Goal: Use online tool/utility

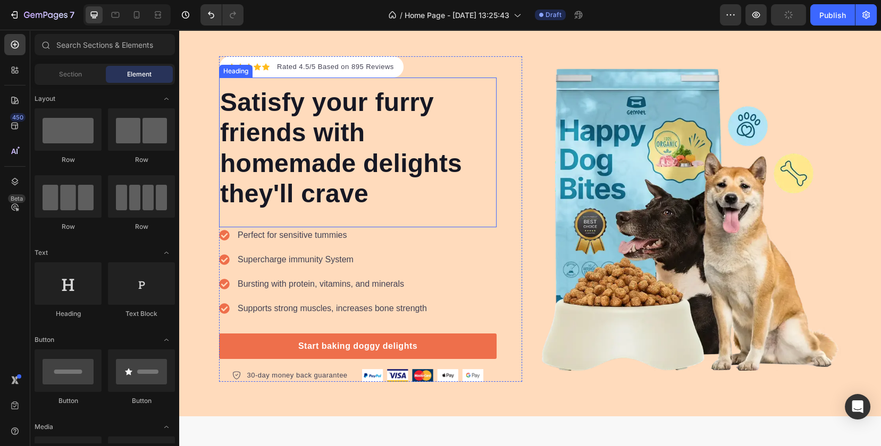
scroll to position [59, 0]
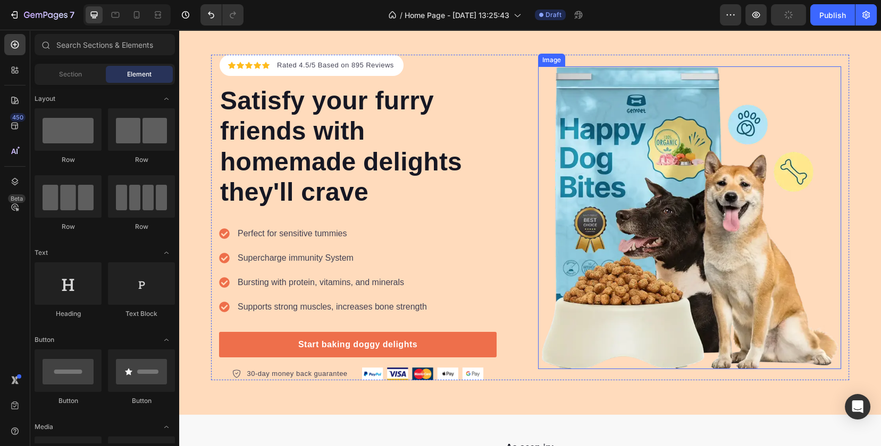
click at [625, 199] on img at bounding box center [689, 217] width 303 height 303
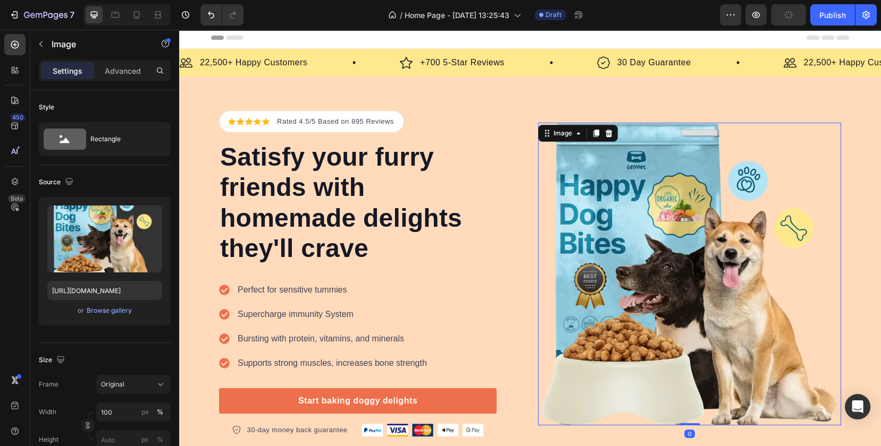
scroll to position [0, 0]
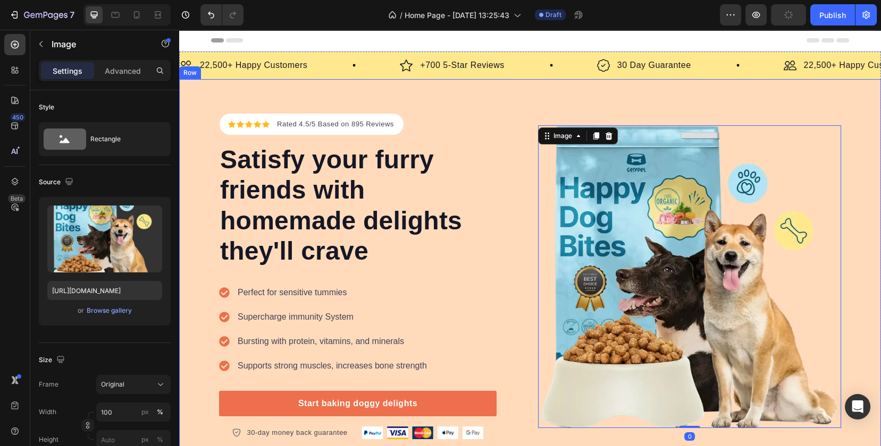
click at [546, 108] on div "Icon Icon Icon Icon Icon Icon List Hoz Rated 4.5/5 Based on 895 Reviews Text bl…" at bounding box center [530, 276] width 702 height 395
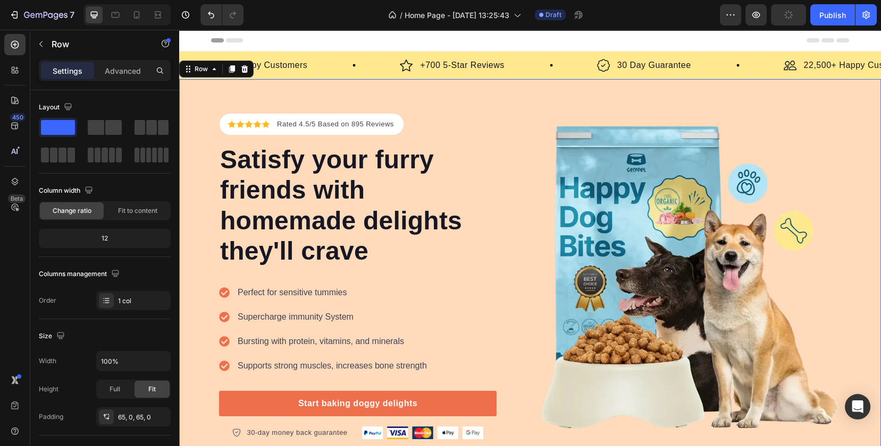
click at [524, 68] on div "Image +700 5-Star Reviews Text Block Row" at bounding box center [498, 65] width 197 height 15
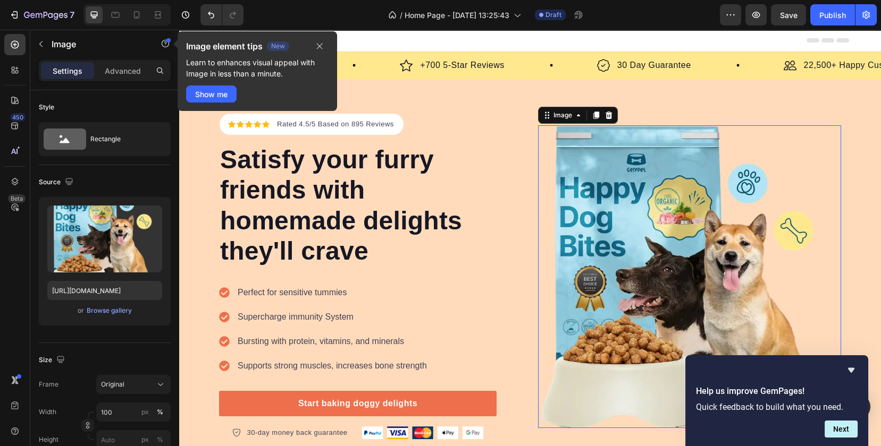
click at [666, 197] on img at bounding box center [689, 276] width 303 height 303
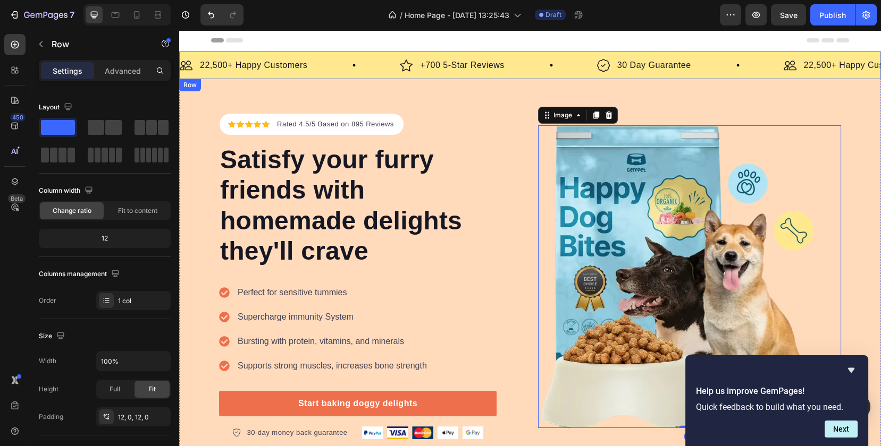
click at [507, 73] on div "Image 22,500+ Happy Customers Text Block Row Image +700 5-Star Reviews Text Blo…" at bounding box center [530, 66] width 702 height 28
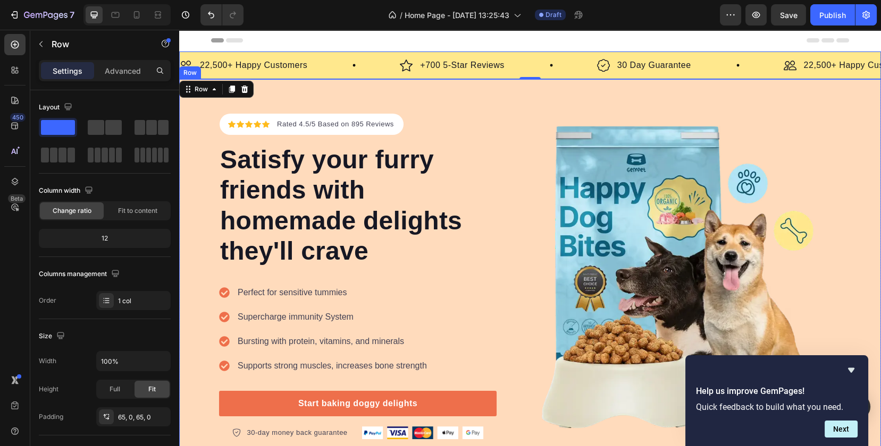
click at [508, 111] on div "Icon Icon Icon Icon Icon Icon List Hoz Rated 4.5/5 Based on 895 Reviews Text bl…" at bounding box center [530, 276] width 702 height 395
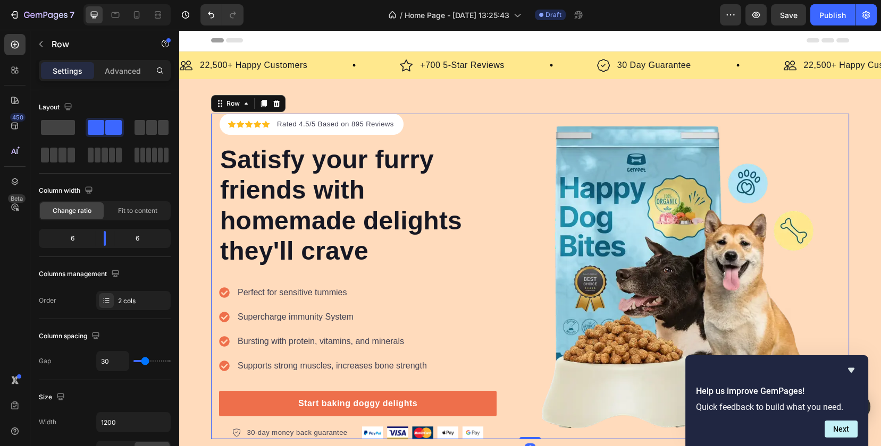
click at [607, 120] on div "Image" at bounding box center [689, 277] width 303 height 326
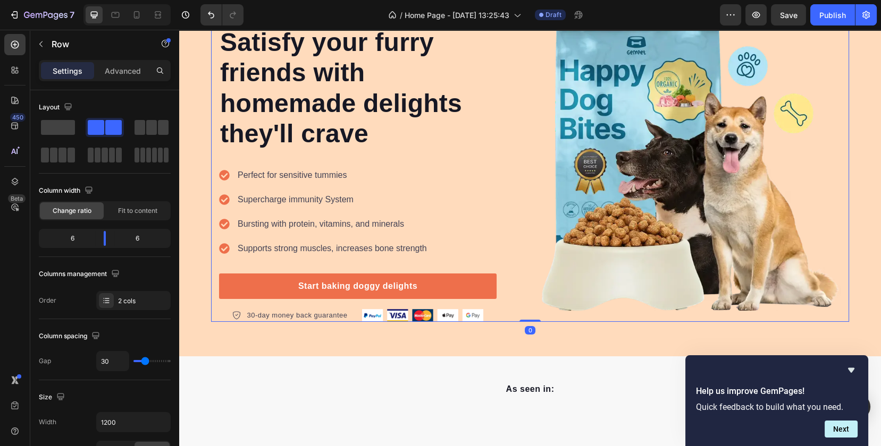
scroll to position [118, 0]
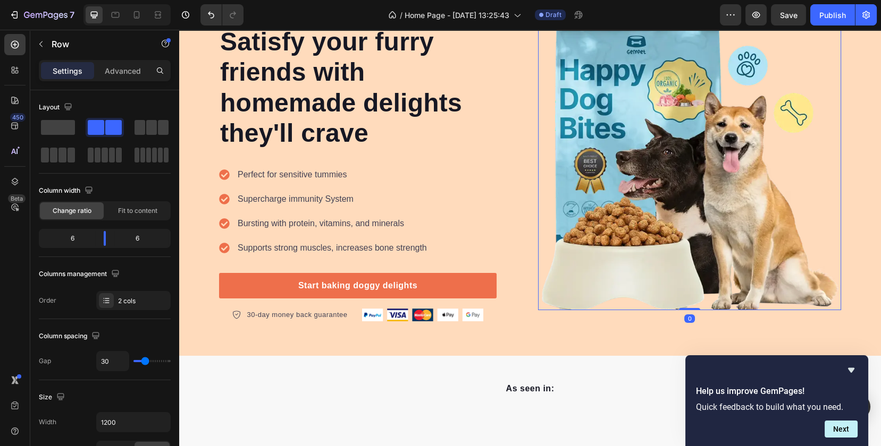
click at [607, 175] on img at bounding box center [689, 158] width 303 height 303
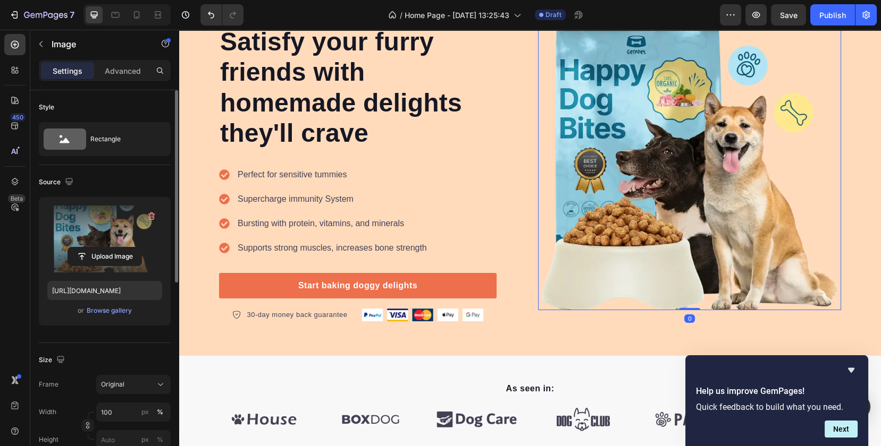
click at [90, 237] on label at bounding box center [104, 239] width 115 height 67
click at [90, 248] on input "file" at bounding box center [104, 257] width 73 height 18
click at [105, 251] on input "file" at bounding box center [104, 257] width 73 height 18
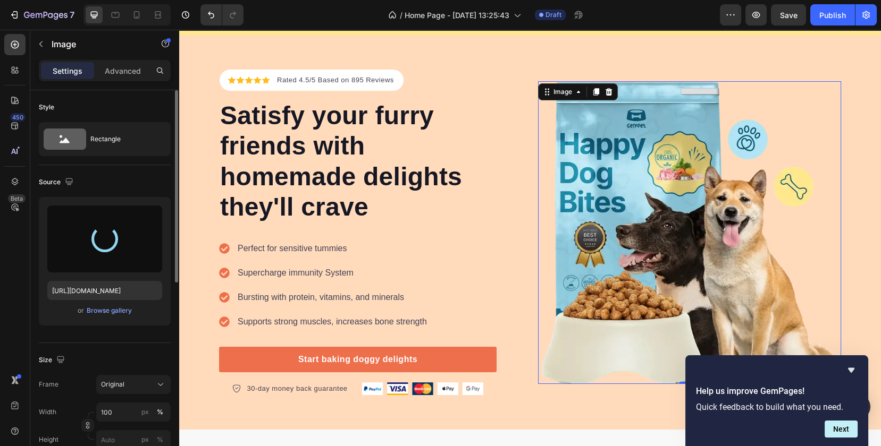
scroll to position [0, 0]
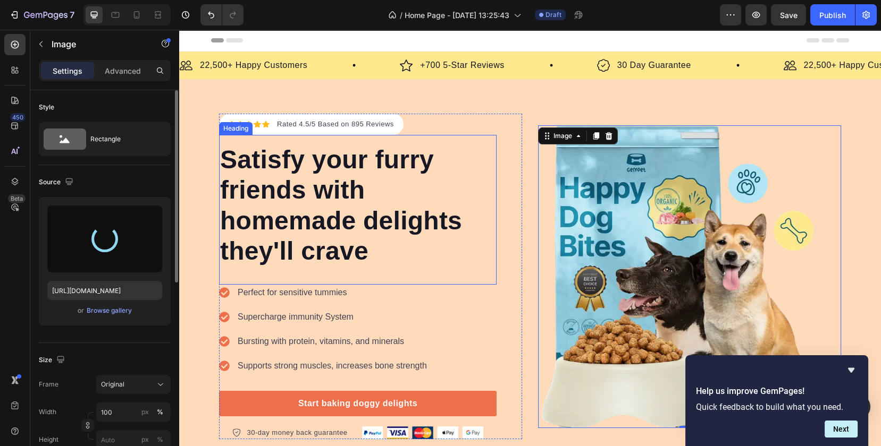
type input "[URL][DOMAIN_NAME]"
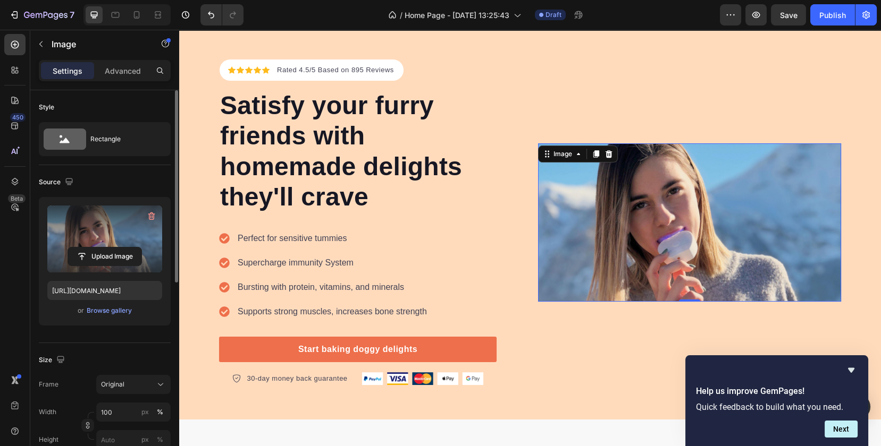
scroll to position [59, 0]
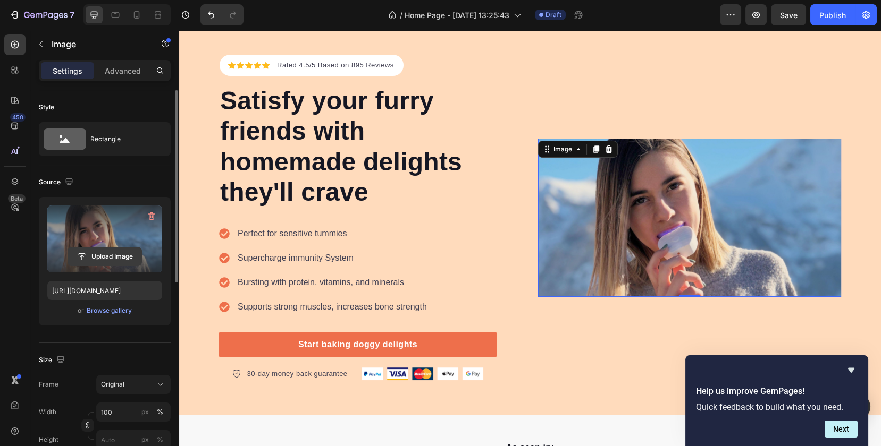
click at [100, 252] on input "file" at bounding box center [104, 257] width 73 height 18
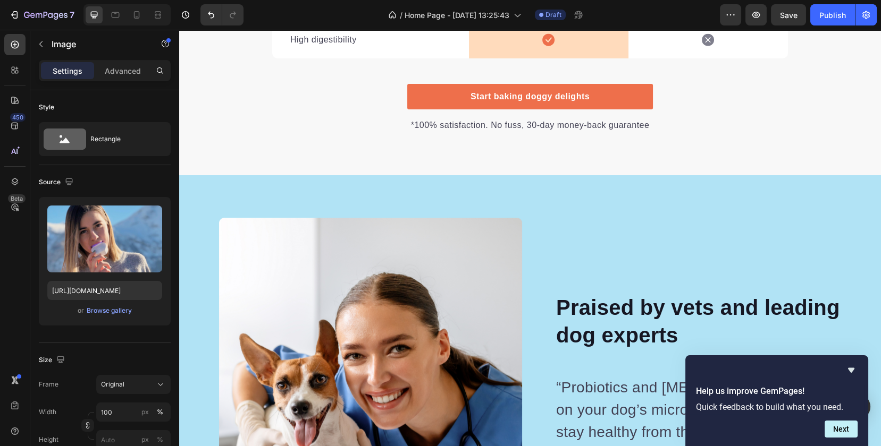
scroll to position [2775, 0]
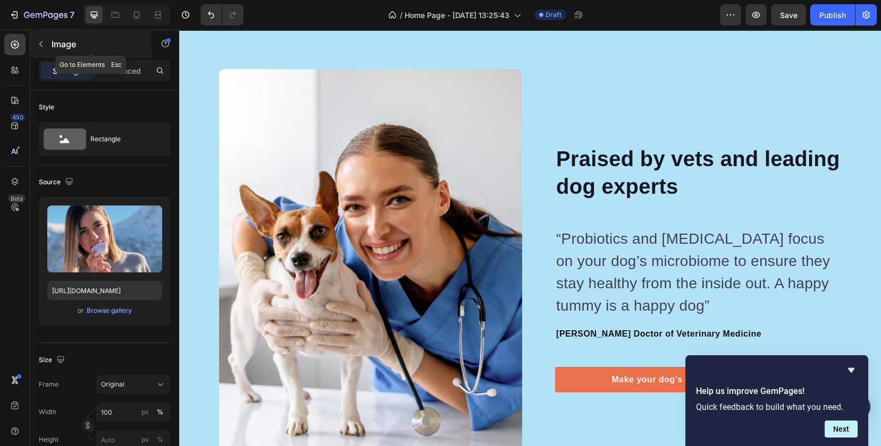
click at [39, 41] on icon "button" at bounding box center [41, 44] width 9 height 9
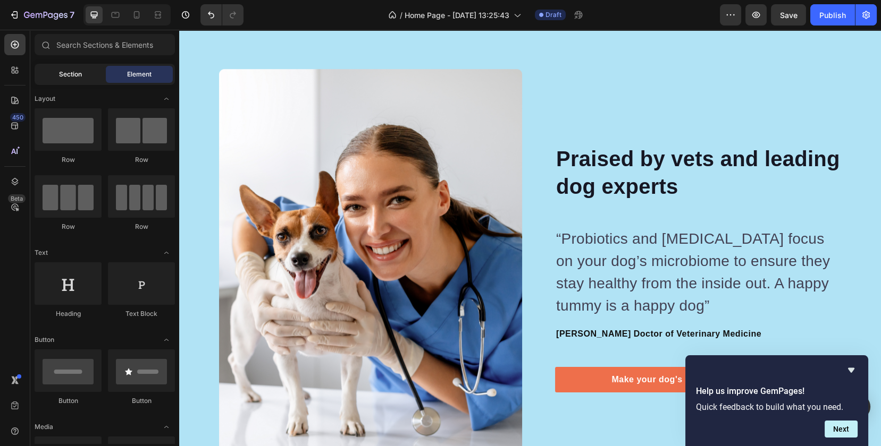
click at [86, 77] on div "Section" at bounding box center [70, 74] width 67 height 17
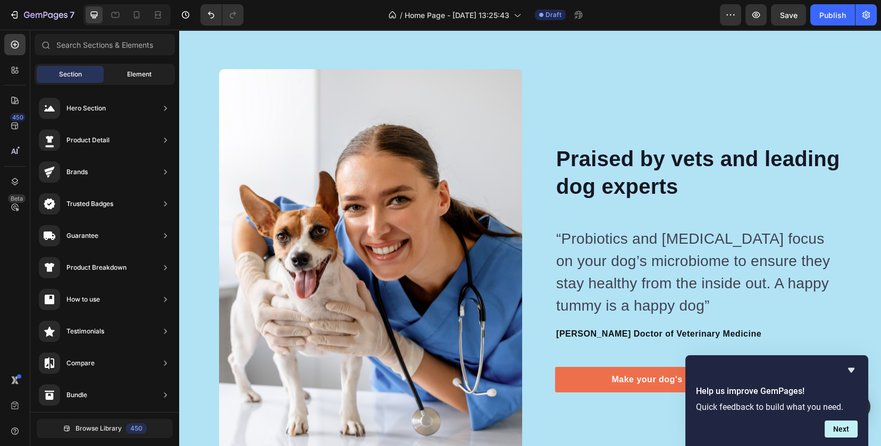
click at [137, 78] on span "Element" at bounding box center [139, 75] width 24 height 10
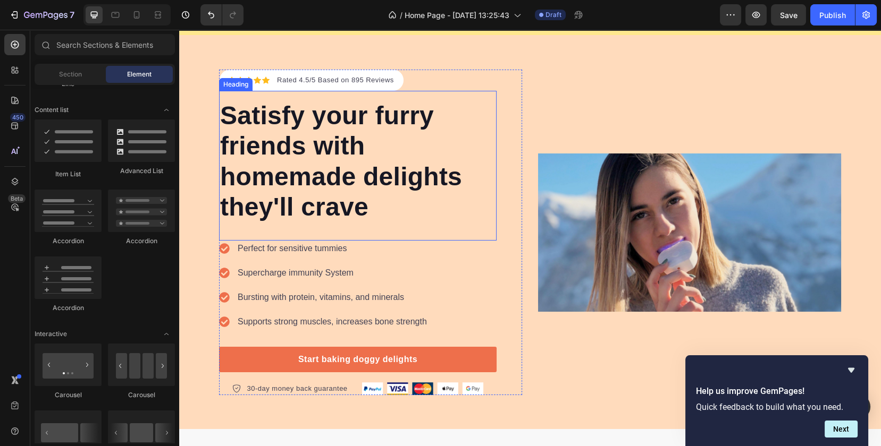
scroll to position [0, 0]
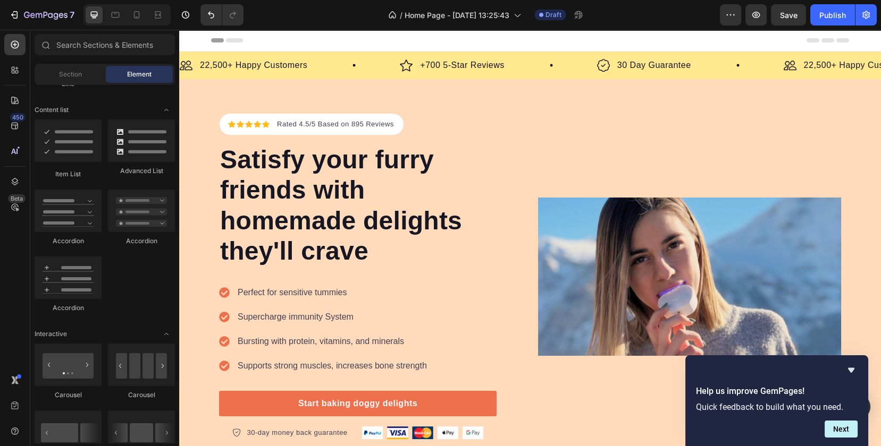
click at [352, 40] on div "Header" at bounding box center [530, 40] width 638 height 21
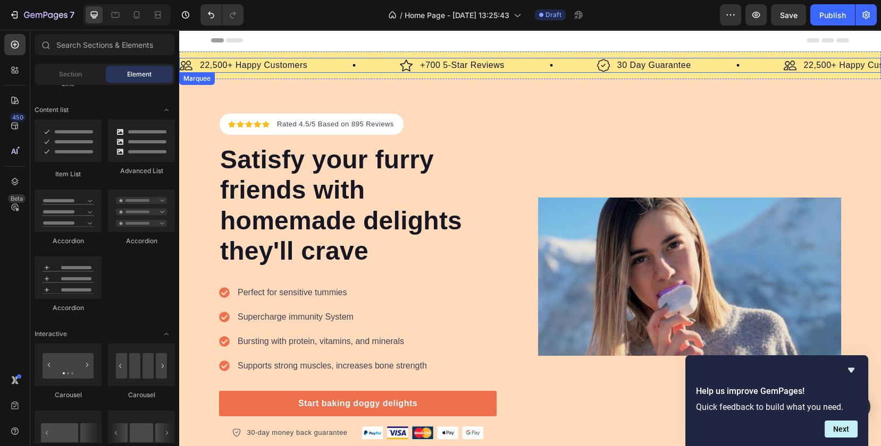
click at [353, 60] on div "Image 22,500+ Happy Customers Text Block Row" at bounding box center [290, 65] width 220 height 15
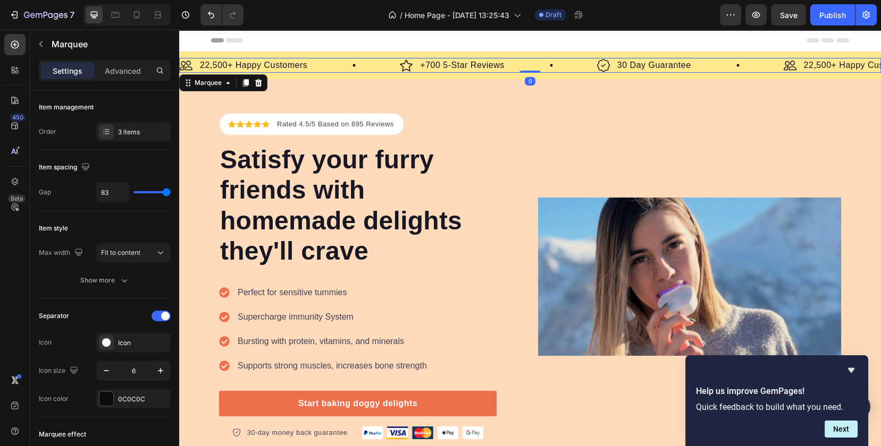
click at [304, 38] on div "Header" at bounding box center [530, 40] width 638 height 21
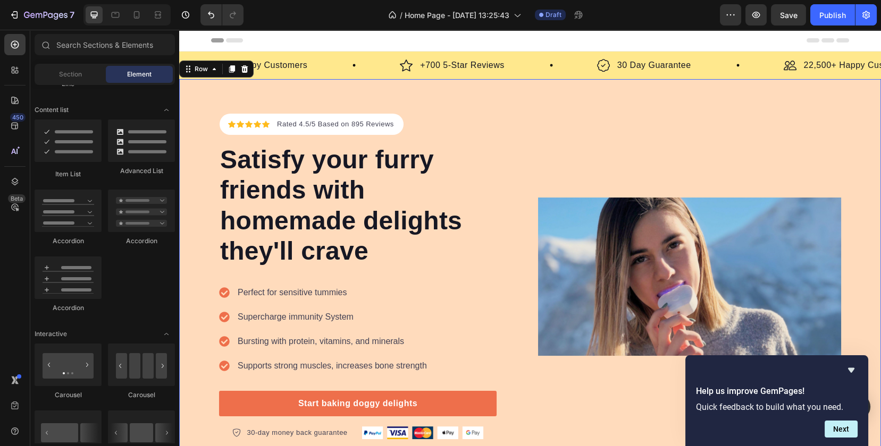
click at [486, 87] on div "Icon Icon Icon Icon Icon Icon List Hoz Rated 4.5/5 Based on 895 Reviews Text bl…" at bounding box center [530, 276] width 702 height 395
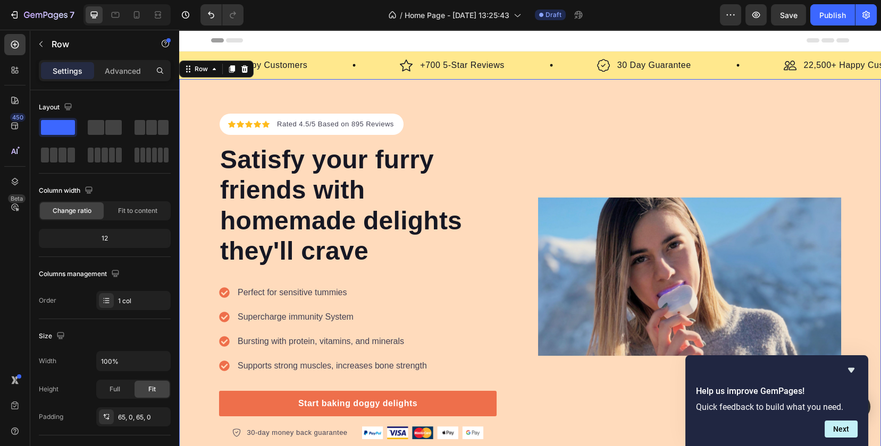
click at [516, 122] on div "Icon Icon Icon Icon Icon Icon List Hoz Rated 4.5/5 Based on 895 Reviews Text bl…" at bounding box center [370, 277] width 303 height 326
click at [577, 110] on div "Icon Icon Icon Icon Icon Icon List Hoz Rated 4.5/5 Based on 895 Reviews Text bl…" at bounding box center [530, 276] width 702 height 395
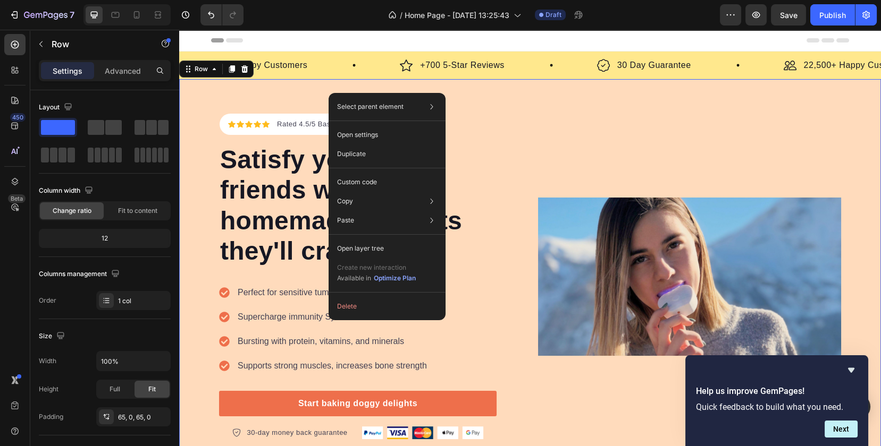
click at [294, 97] on div "Icon Icon Icon Icon Icon Icon List Hoz Rated 4.5/5 Based on 895 Reviews Text bl…" at bounding box center [530, 276] width 702 height 395
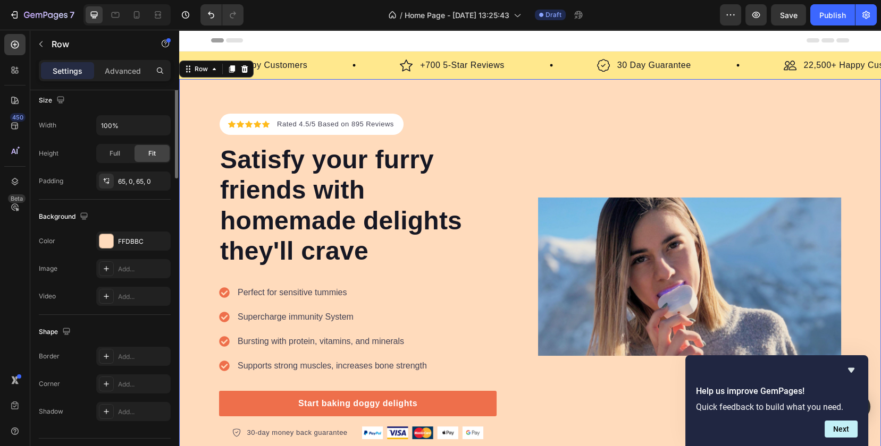
scroll to position [261, 0]
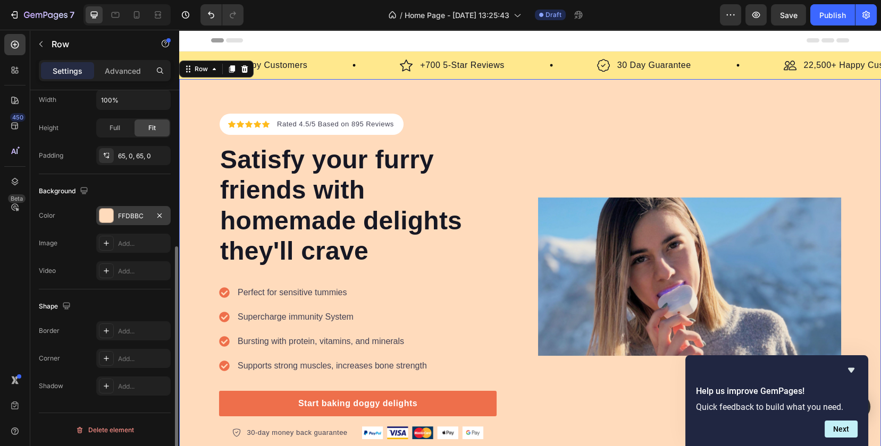
click at [103, 209] on div at bounding box center [106, 216] width 14 height 14
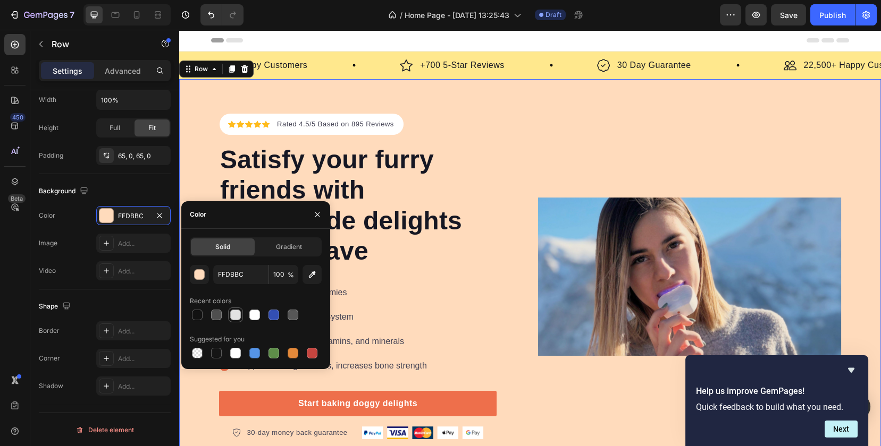
click at [241, 314] on div at bounding box center [235, 315] width 13 height 13
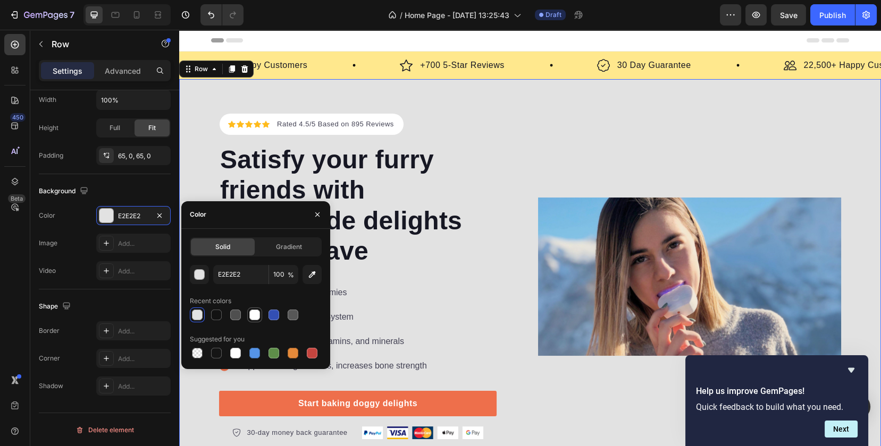
click at [254, 311] on div at bounding box center [254, 315] width 11 height 11
type input "FFFFFF"
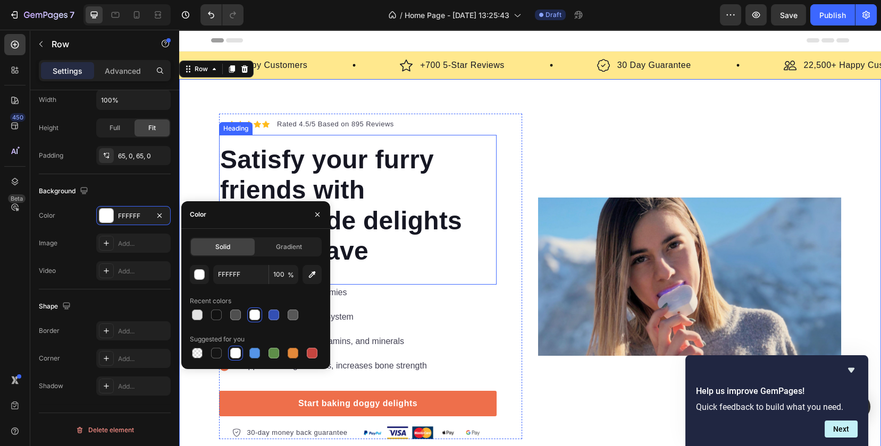
click at [471, 278] on div "Satisfy your furry friends with homemade delights they'll crave Heading" at bounding box center [357, 210] width 277 height 150
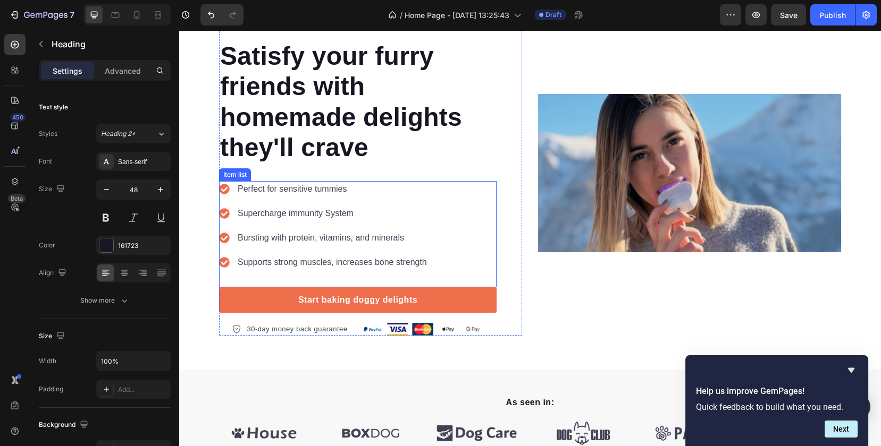
scroll to position [0, 0]
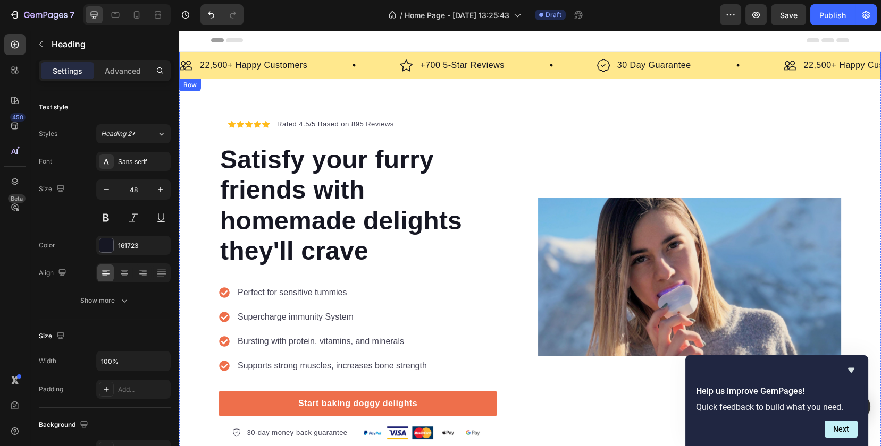
click at [543, 75] on div "Image 22,500+ Happy Customers Text Block Row Image +700 5-Star Reviews Text Blo…" at bounding box center [530, 66] width 702 height 28
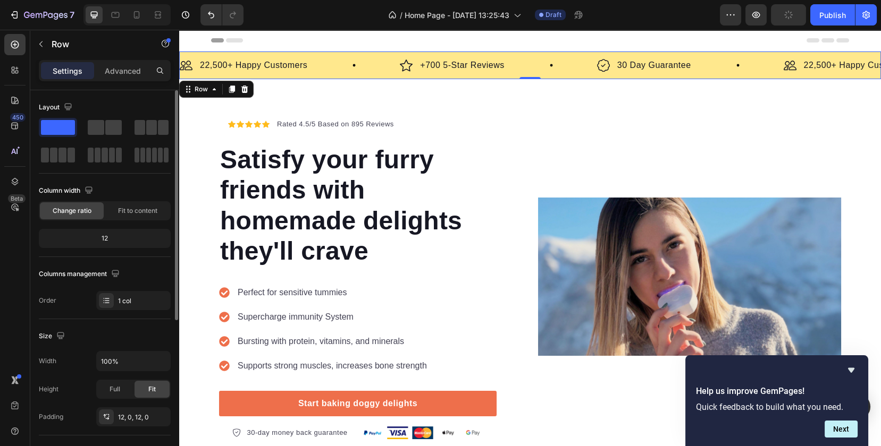
scroll to position [261, 0]
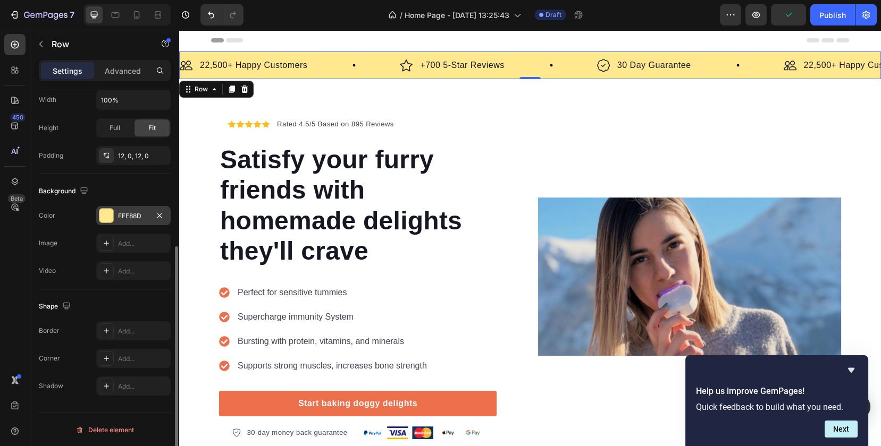
click at [98, 208] on div "FFE88D" at bounding box center [133, 215] width 74 height 19
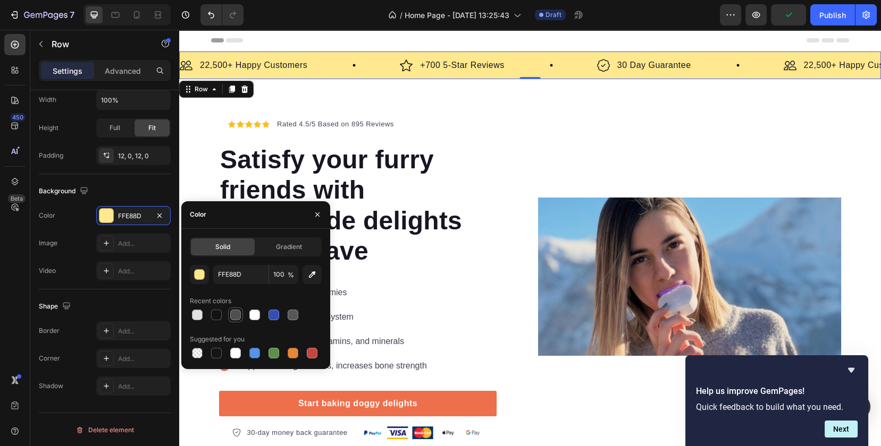
click at [230, 316] on div at bounding box center [235, 315] width 11 height 11
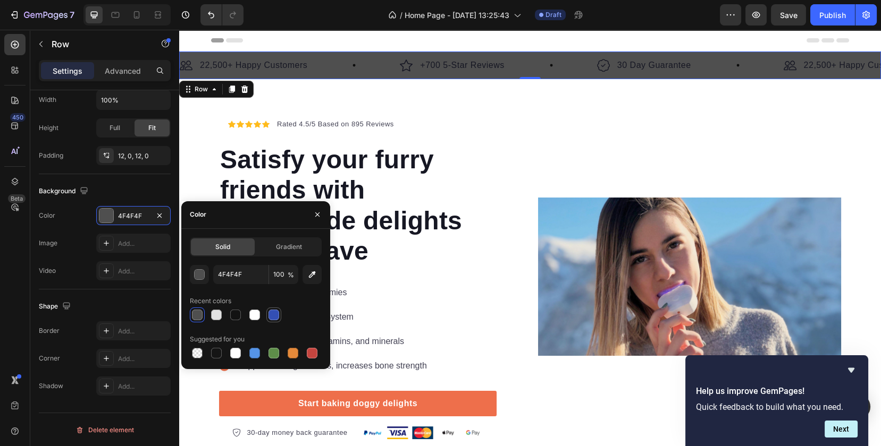
click at [268, 319] on div at bounding box center [273, 315] width 13 height 13
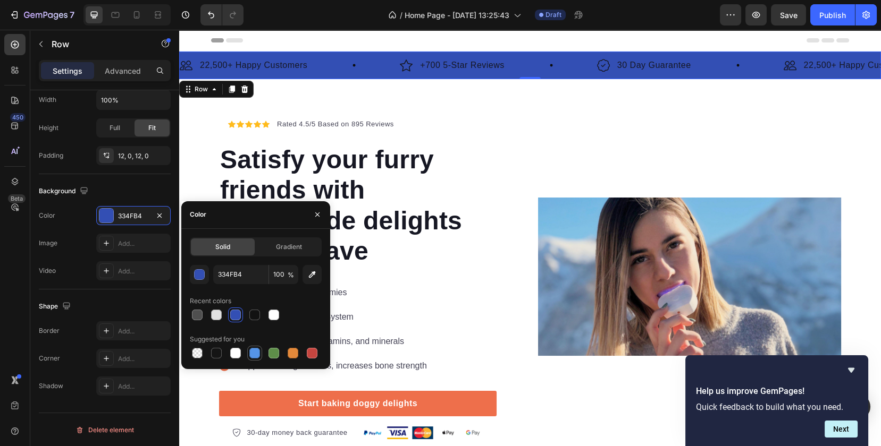
click at [257, 350] on div at bounding box center [254, 353] width 11 height 11
type input "5594E7"
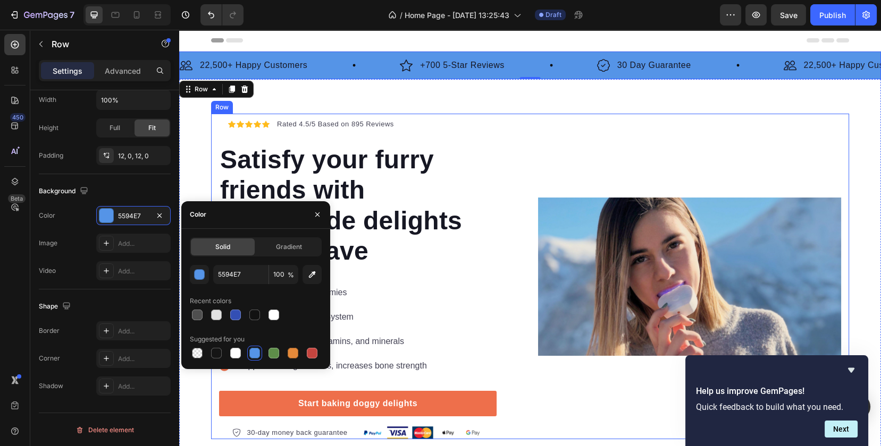
click at [624, 131] on div "Image" at bounding box center [689, 277] width 303 height 326
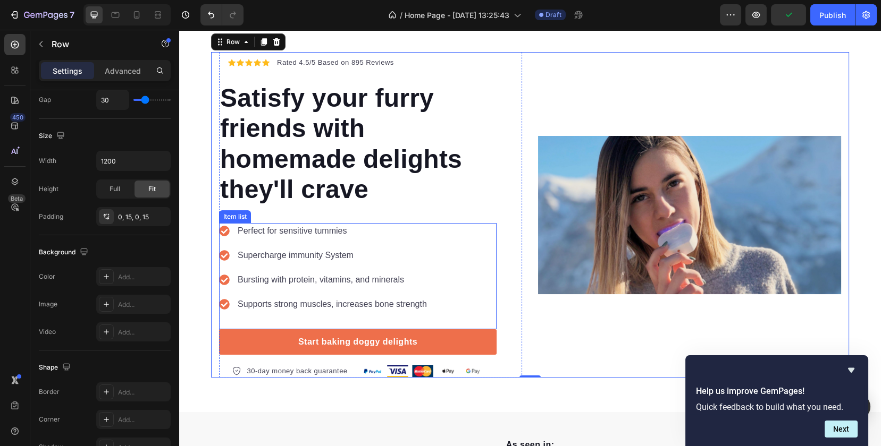
scroll to position [59, 0]
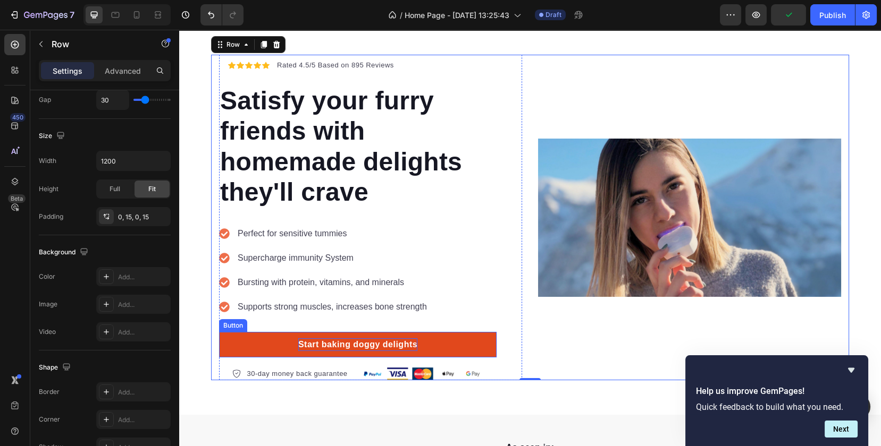
click at [373, 347] on div "Start baking doggy delights" at bounding box center [357, 345] width 119 height 13
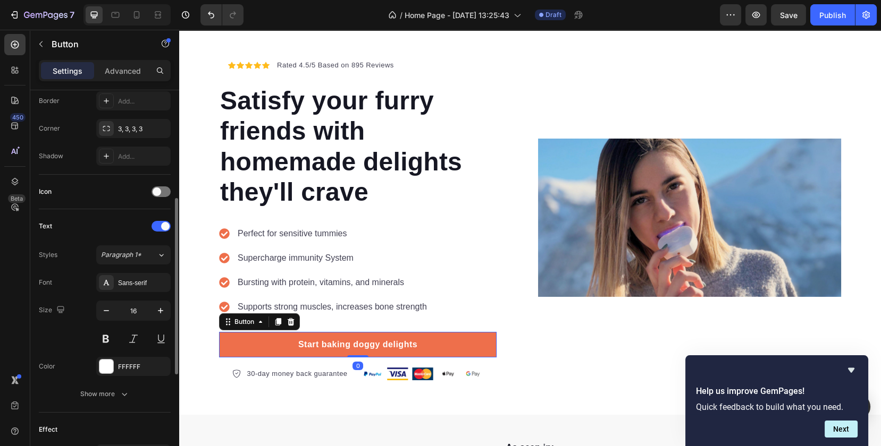
scroll to position [458, 0]
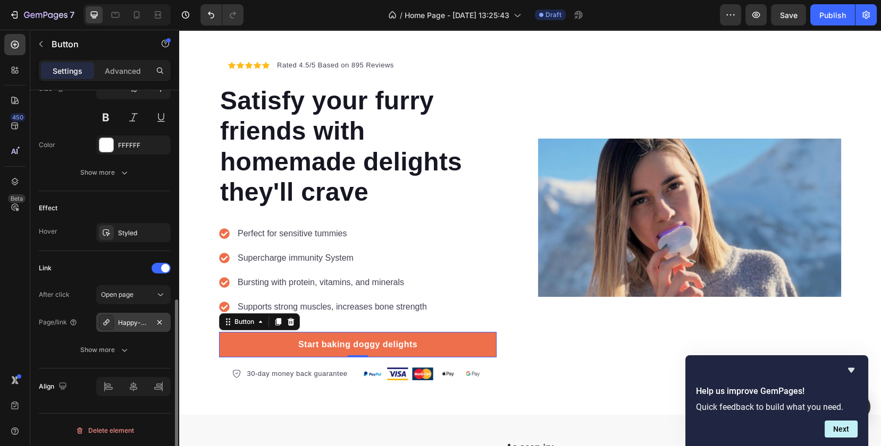
click at [120, 322] on div "Happy-dog-bites" at bounding box center [133, 323] width 31 height 10
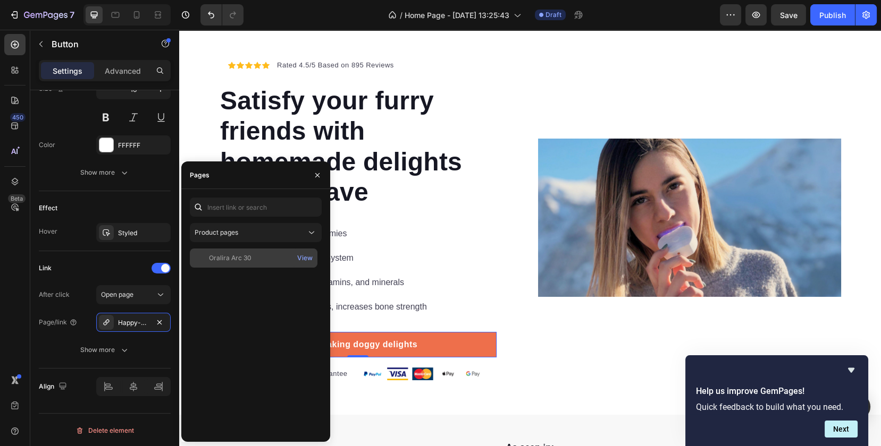
click at [282, 261] on div "Oralira Arc 30" at bounding box center [253, 259] width 119 height 10
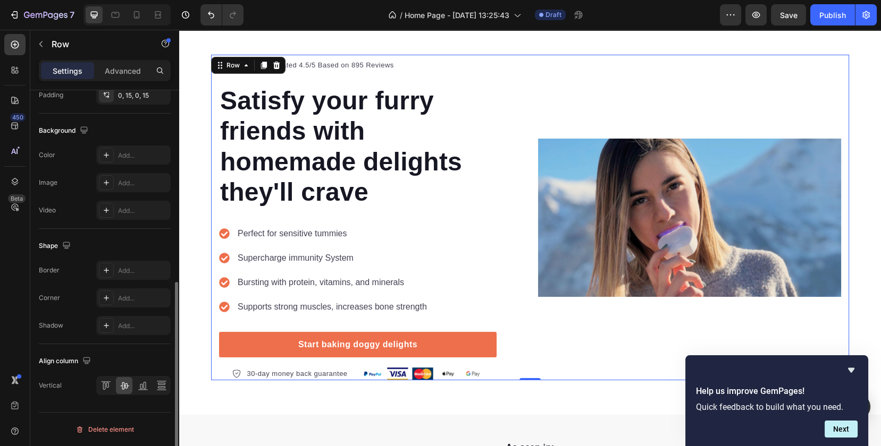
click at [598, 344] on div "Image" at bounding box center [689, 218] width 303 height 326
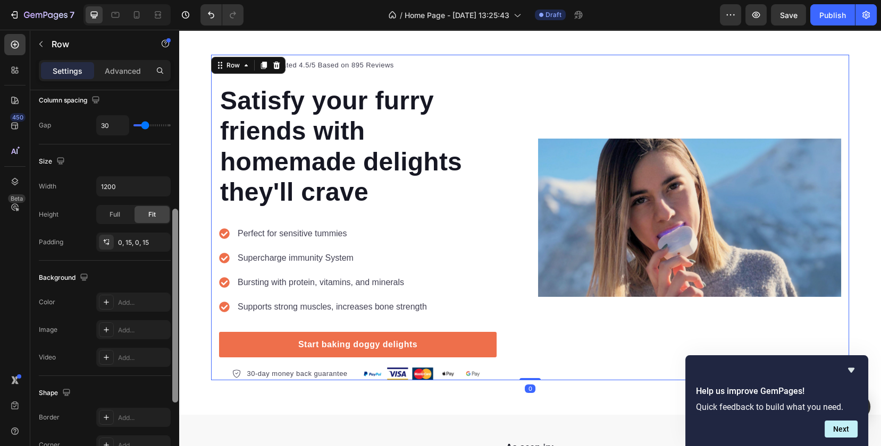
scroll to position [383, 0]
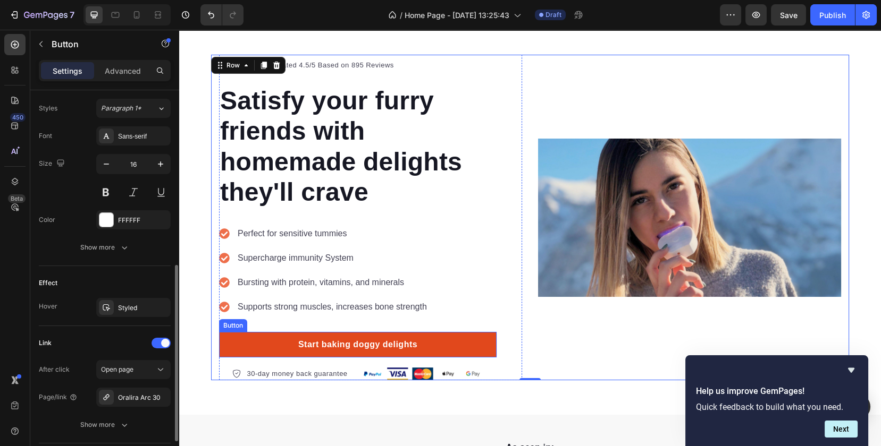
click at [325, 336] on link "Start baking doggy delights" at bounding box center [357, 345] width 277 height 26
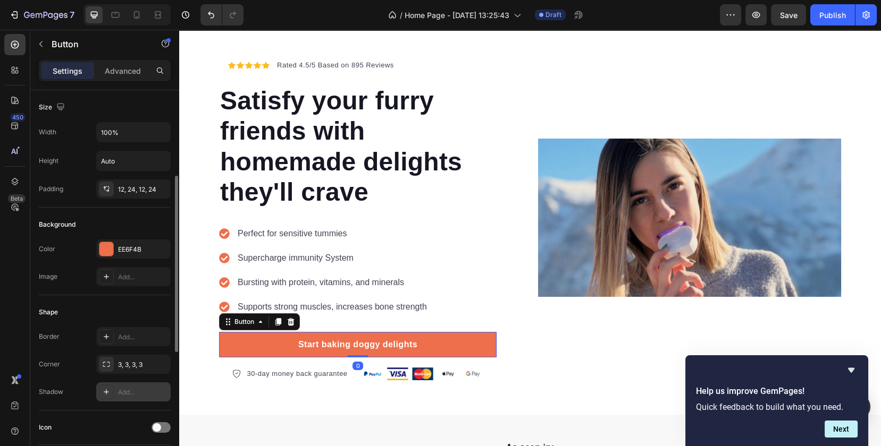
scroll to position [118, 0]
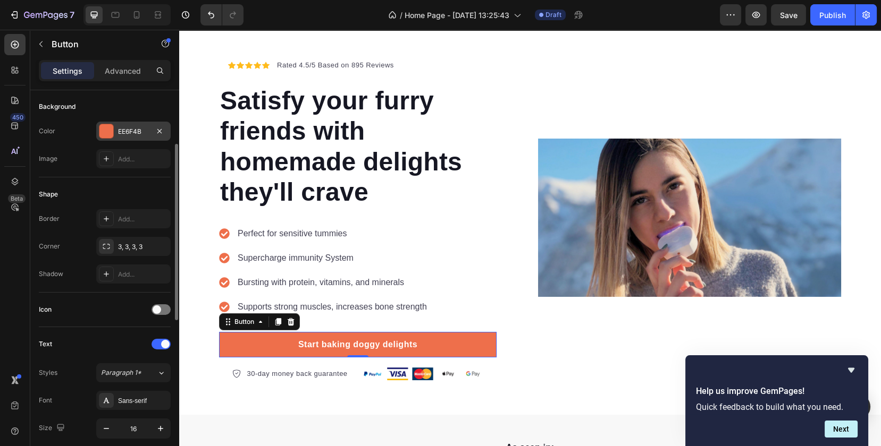
click at [105, 131] on div at bounding box center [106, 131] width 14 height 14
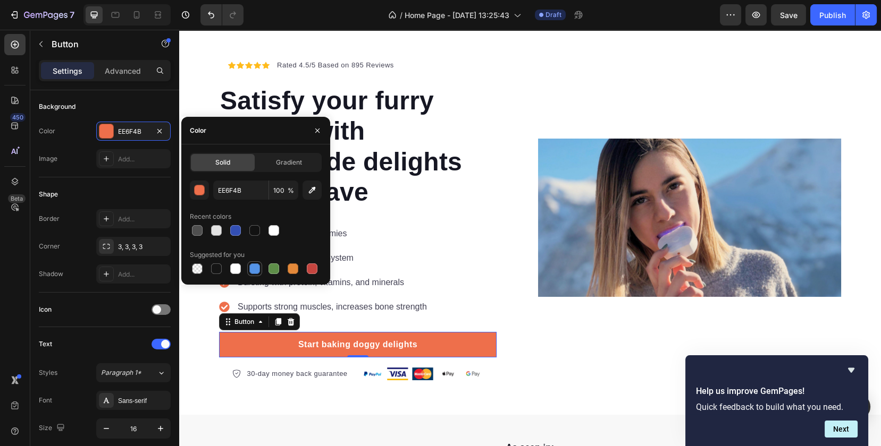
click at [249, 273] on div at bounding box center [254, 269] width 13 height 13
type input "5594E7"
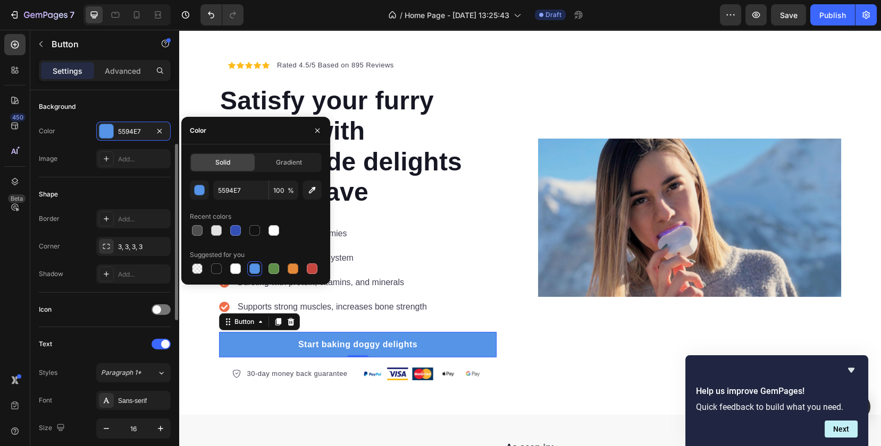
click at [108, 316] on div "Icon" at bounding box center [105, 309] width 132 height 17
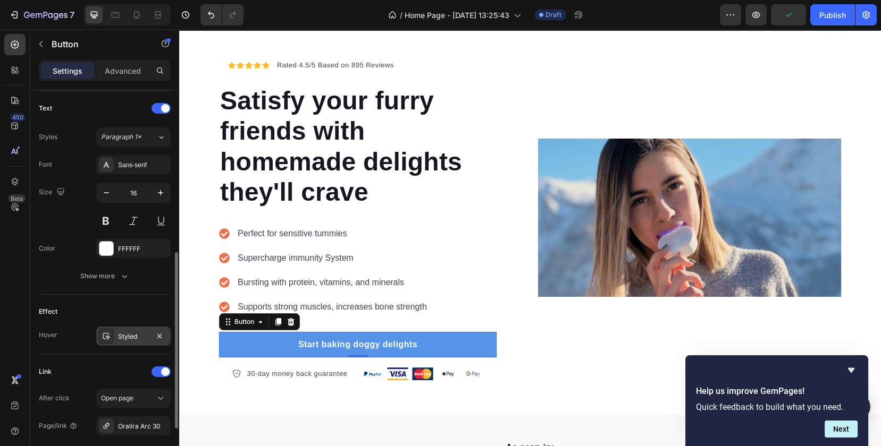
scroll to position [458, 0]
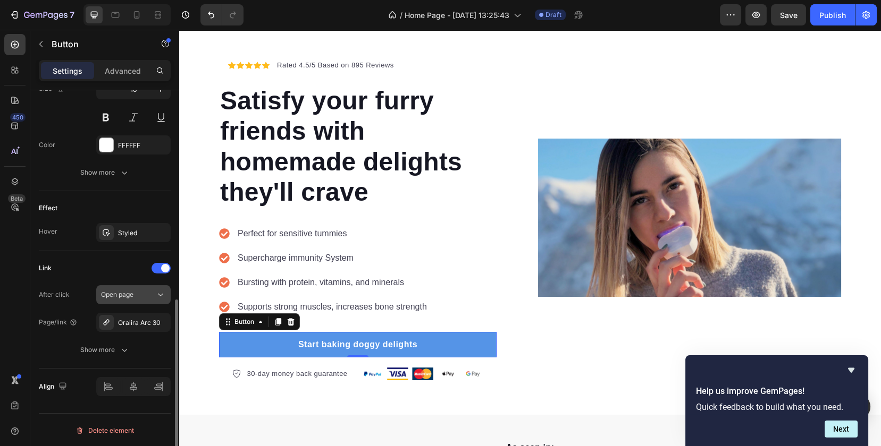
click at [145, 291] on div "Open page" at bounding box center [128, 295] width 54 height 10
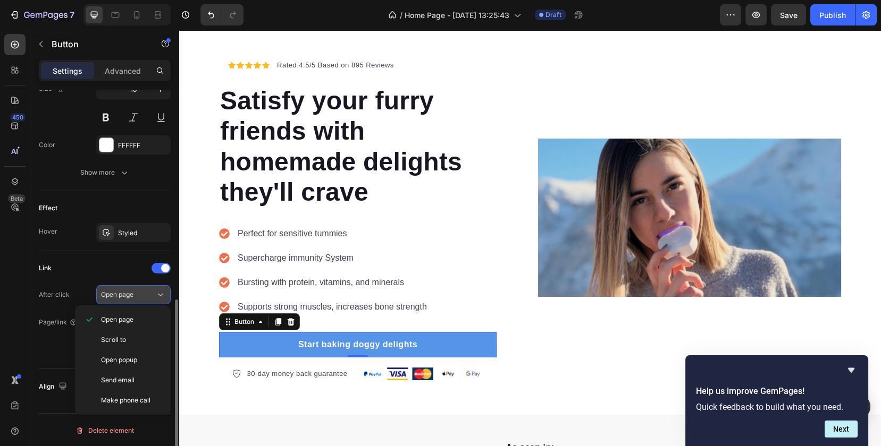
click at [145, 291] on div "Open page" at bounding box center [128, 295] width 54 height 10
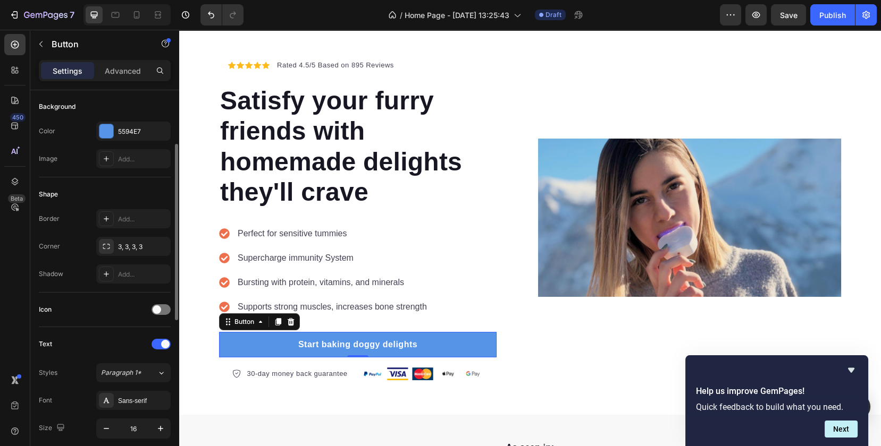
scroll to position [177, 0]
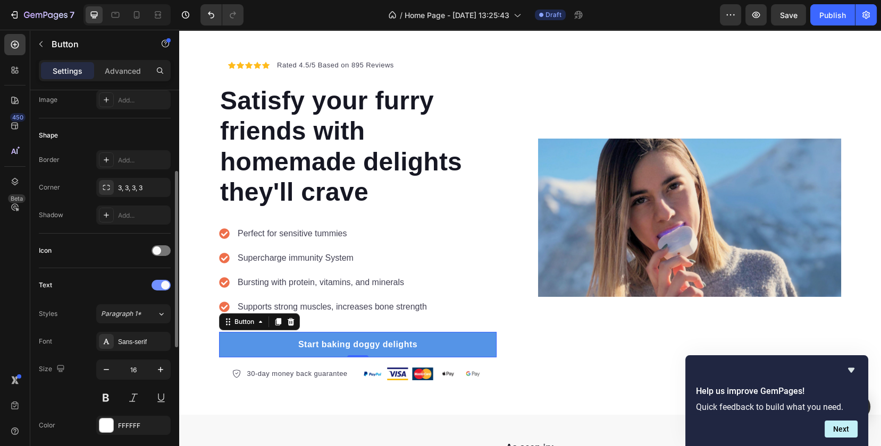
click at [159, 286] on div at bounding box center [160, 285] width 19 height 11
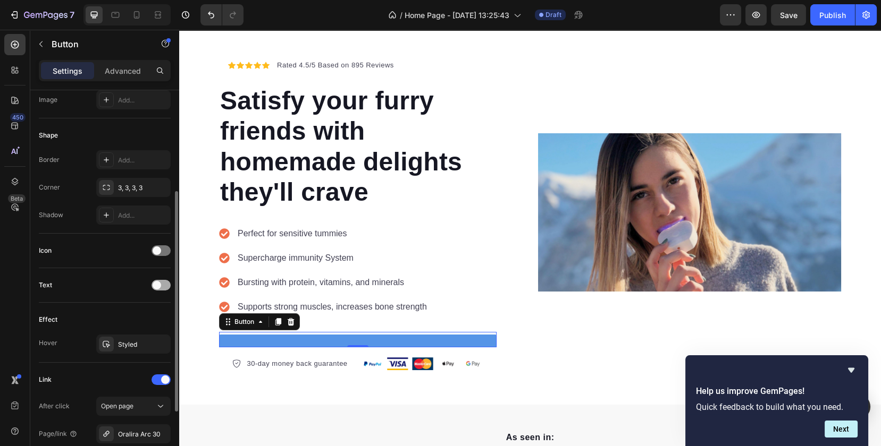
click at [159, 286] on span at bounding box center [157, 285] width 9 height 9
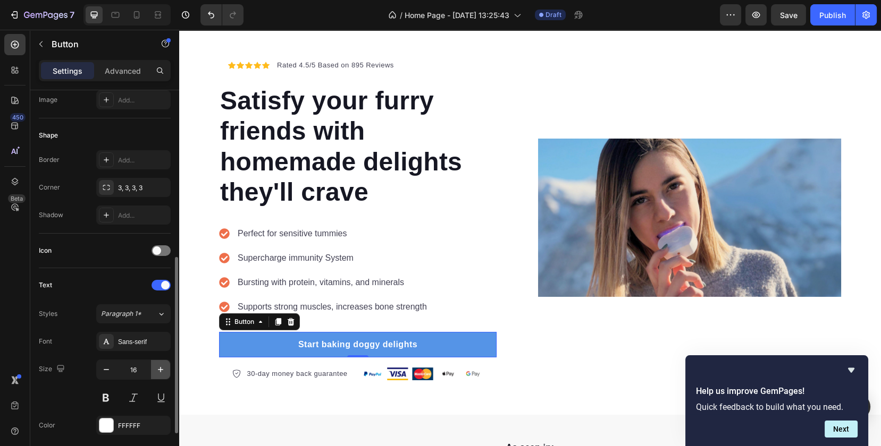
scroll to position [236, 0]
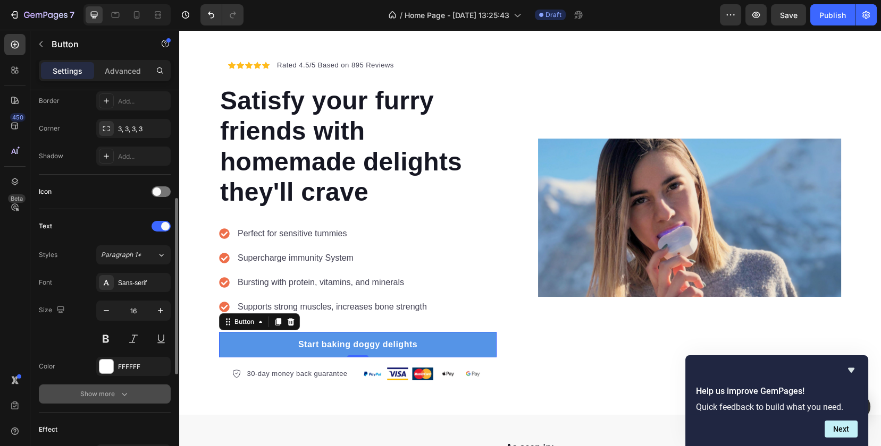
click at [114, 394] on div "Show more" at bounding box center [104, 394] width 49 height 11
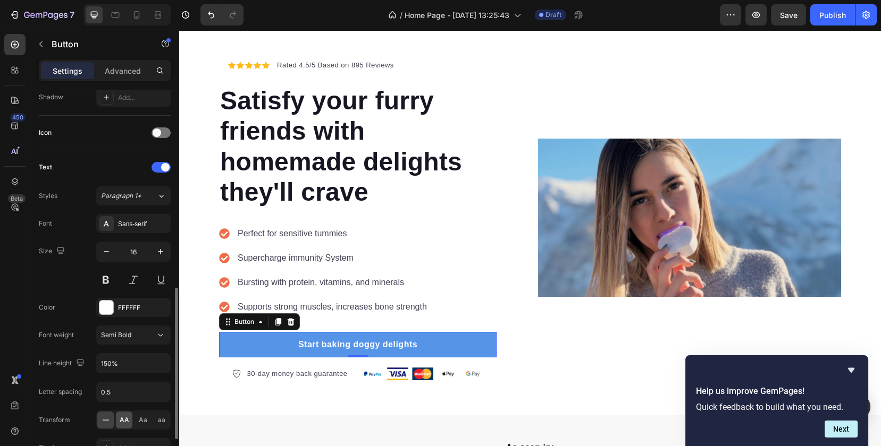
scroll to position [354, 0]
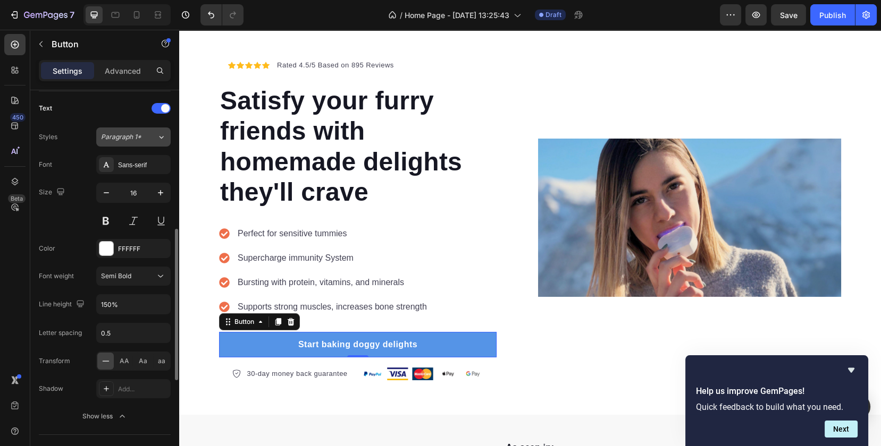
click at [134, 138] on span "Paragraph 1*" at bounding box center [121, 137] width 40 height 10
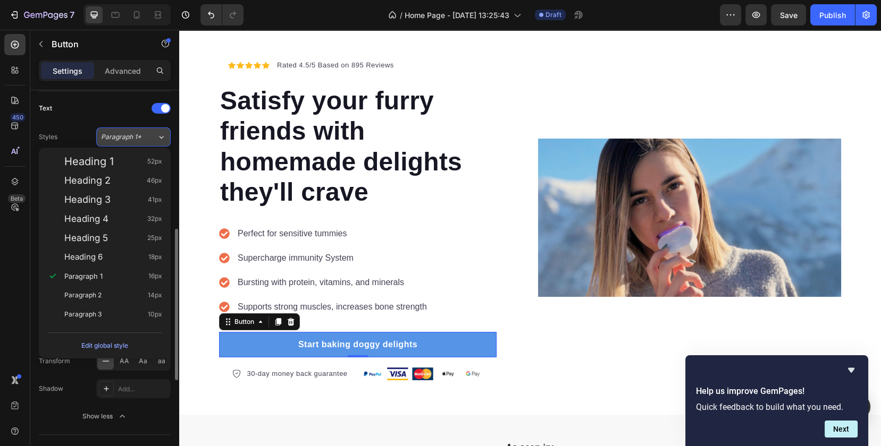
click at [134, 138] on span "Paragraph 1*" at bounding box center [121, 137] width 40 height 10
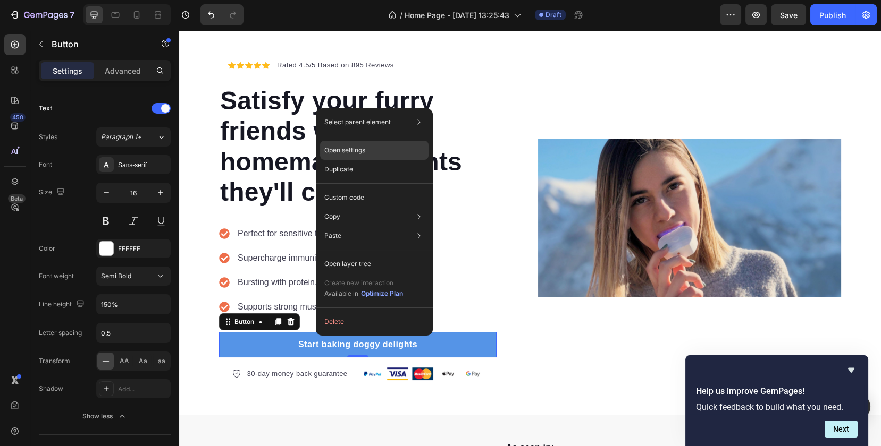
click at [377, 157] on div "Open settings" at bounding box center [374, 150] width 108 height 19
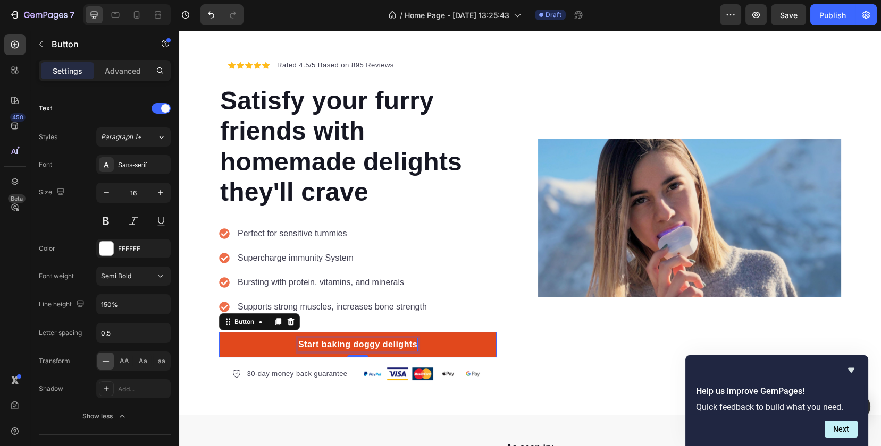
click at [316, 348] on div "Start baking doggy delights" at bounding box center [357, 345] width 119 height 13
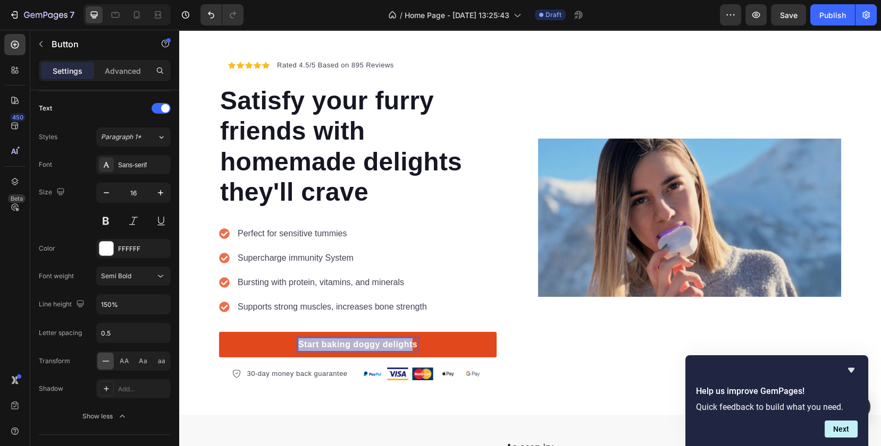
drag, startPoint x: 410, startPoint y: 343, endPoint x: 292, endPoint y: 343, distance: 118.0
click at [292, 343] on link "Start baking doggy delights" at bounding box center [357, 345] width 277 height 26
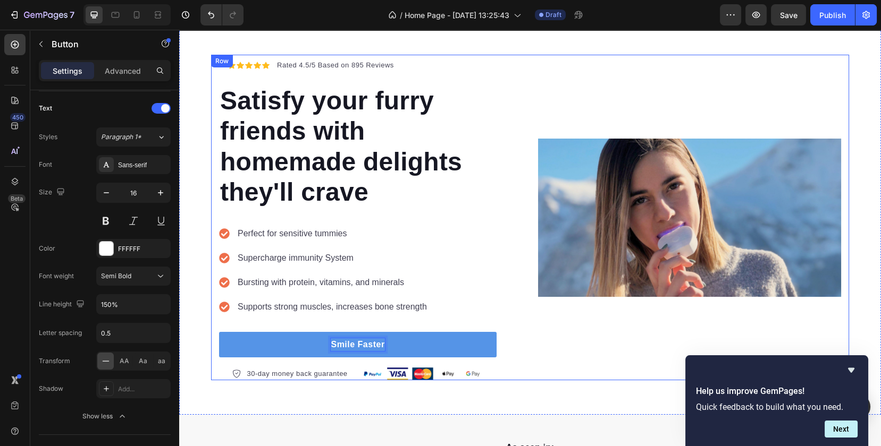
click at [609, 362] on div "Image" at bounding box center [689, 218] width 303 height 326
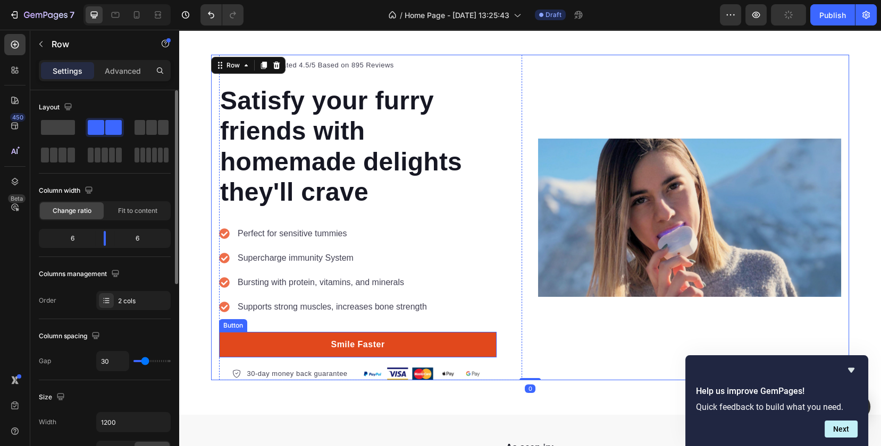
click at [465, 343] on link "Smile Faster" at bounding box center [357, 345] width 277 height 26
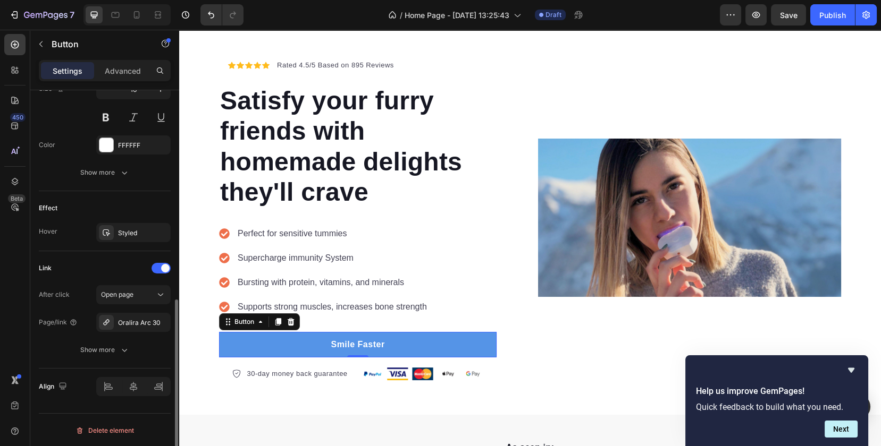
scroll to position [340, 0]
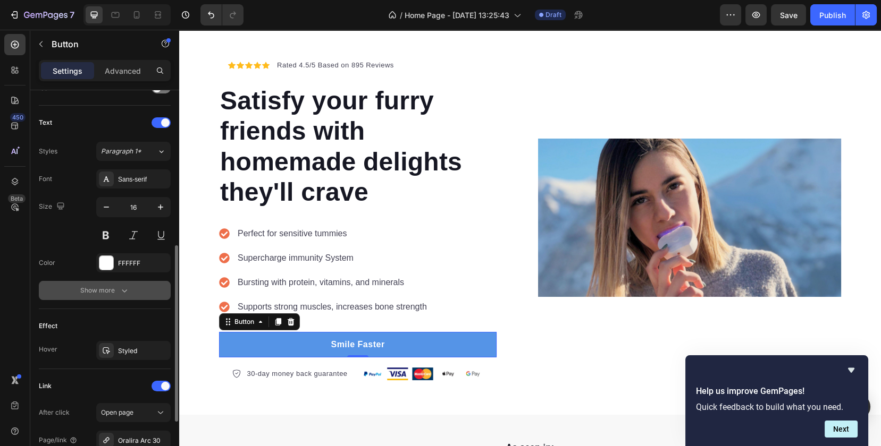
click at [122, 284] on button "Show more" at bounding box center [105, 290] width 132 height 19
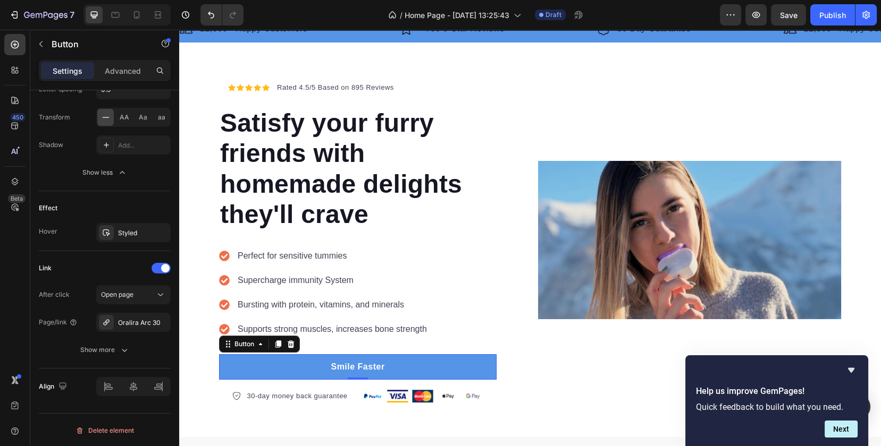
scroll to position [0, 0]
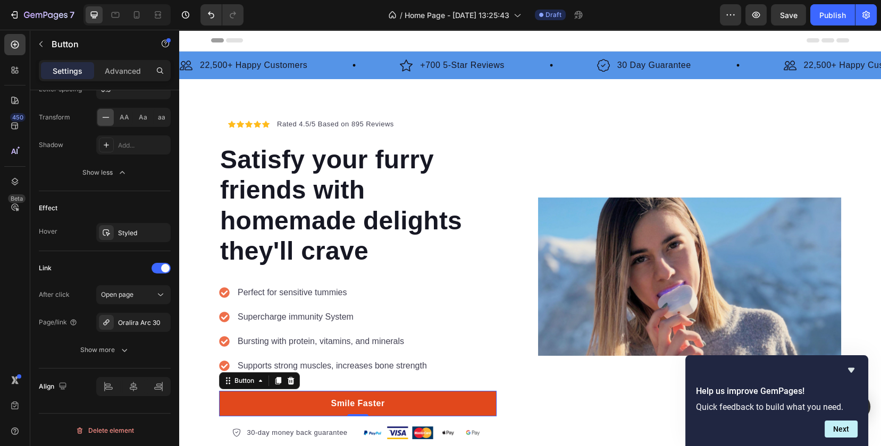
click at [465, 412] on link "Smile Faster" at bounding box center [357, 404] width 277 height 26
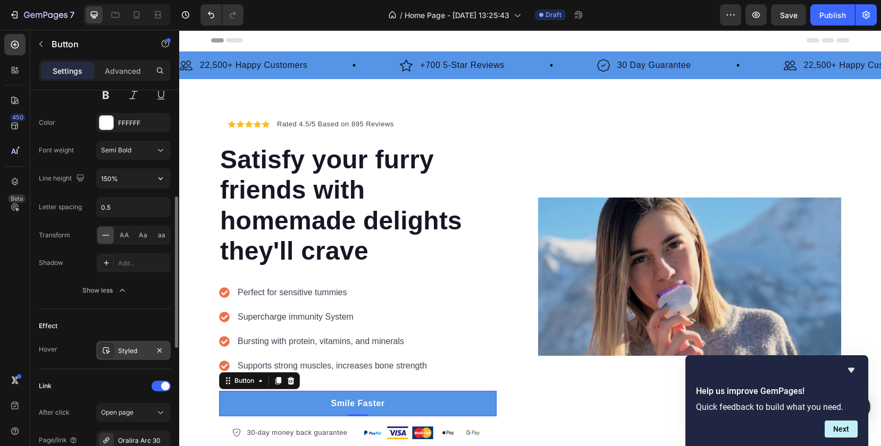
scroll to position [421, 0]
